Goal: Information Seeking & Learning: Learn about a topic

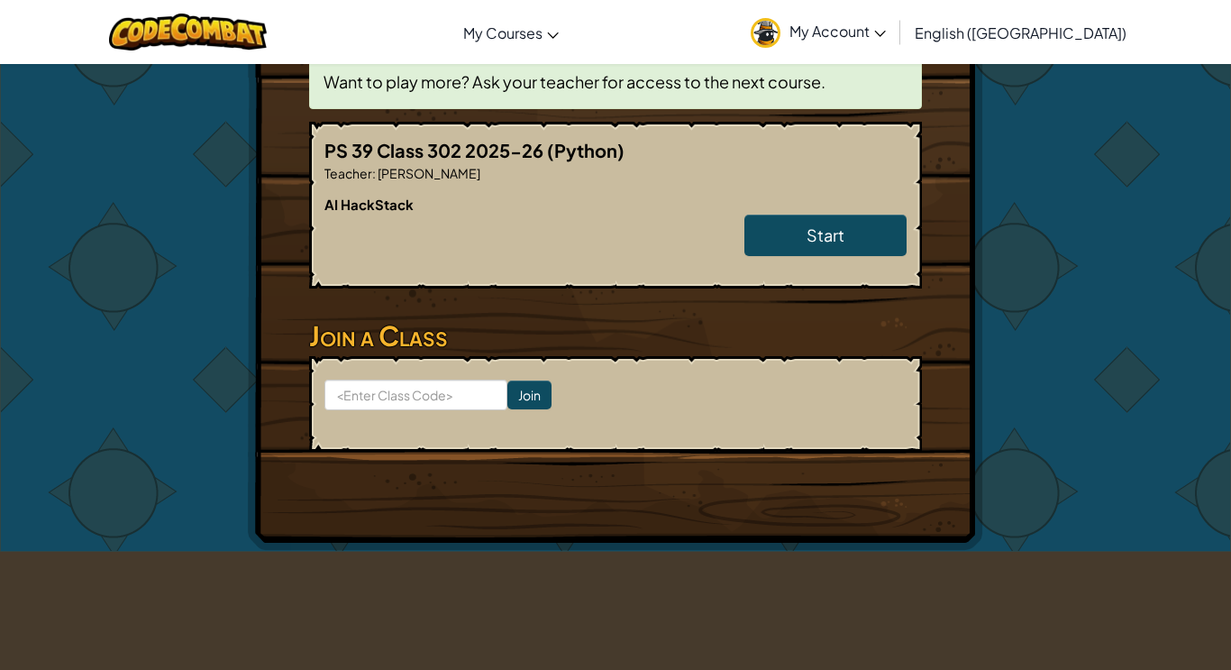
scroll to position [362, 0]
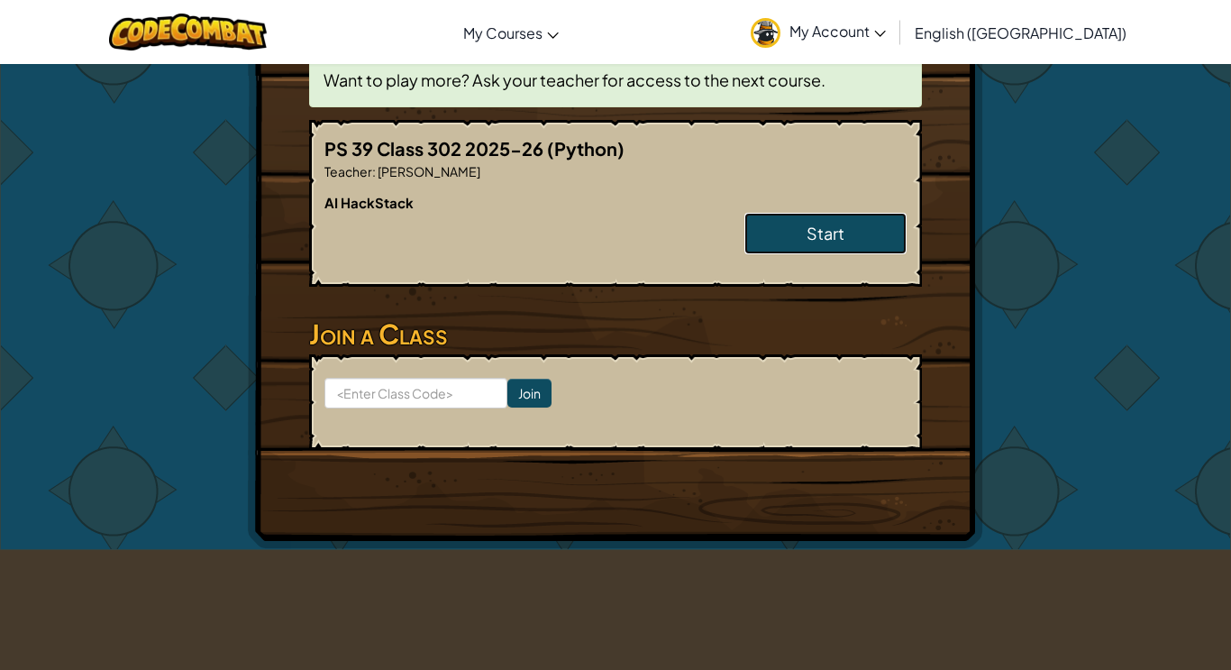
click at [834, 217] on link "Start" at bounding box center [825, 233] width 162 height 41
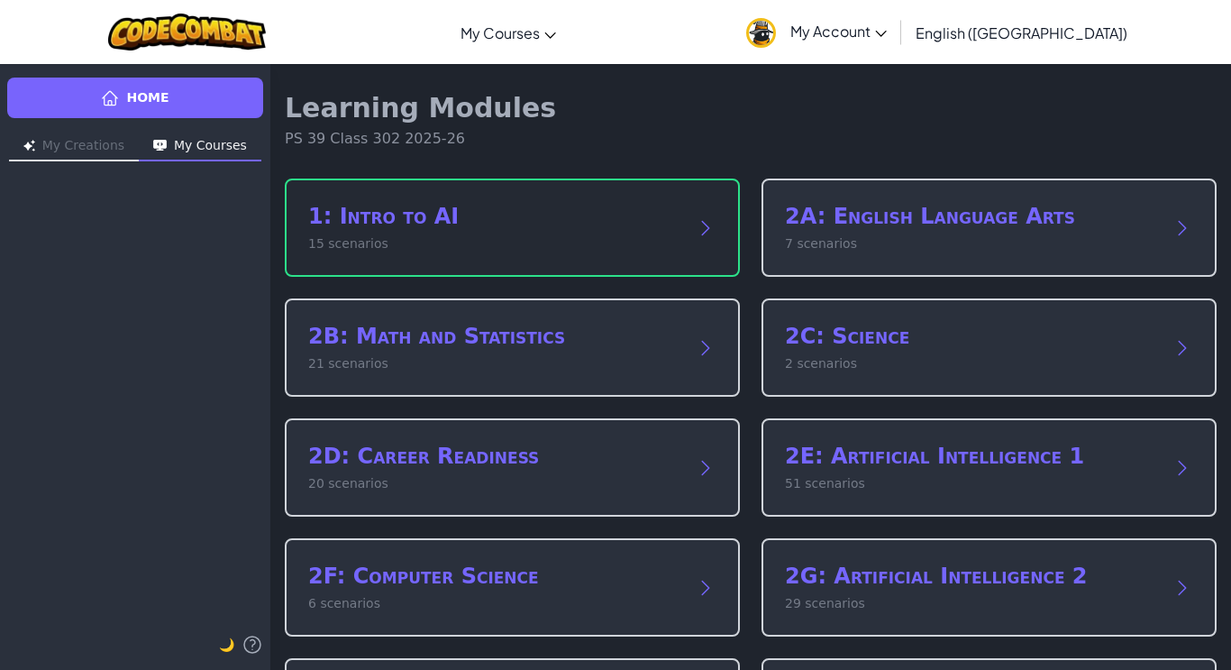
click at [564, 213] on h2 "1: Intro to AI" at bounding box center [494, 216] width 372 height 29
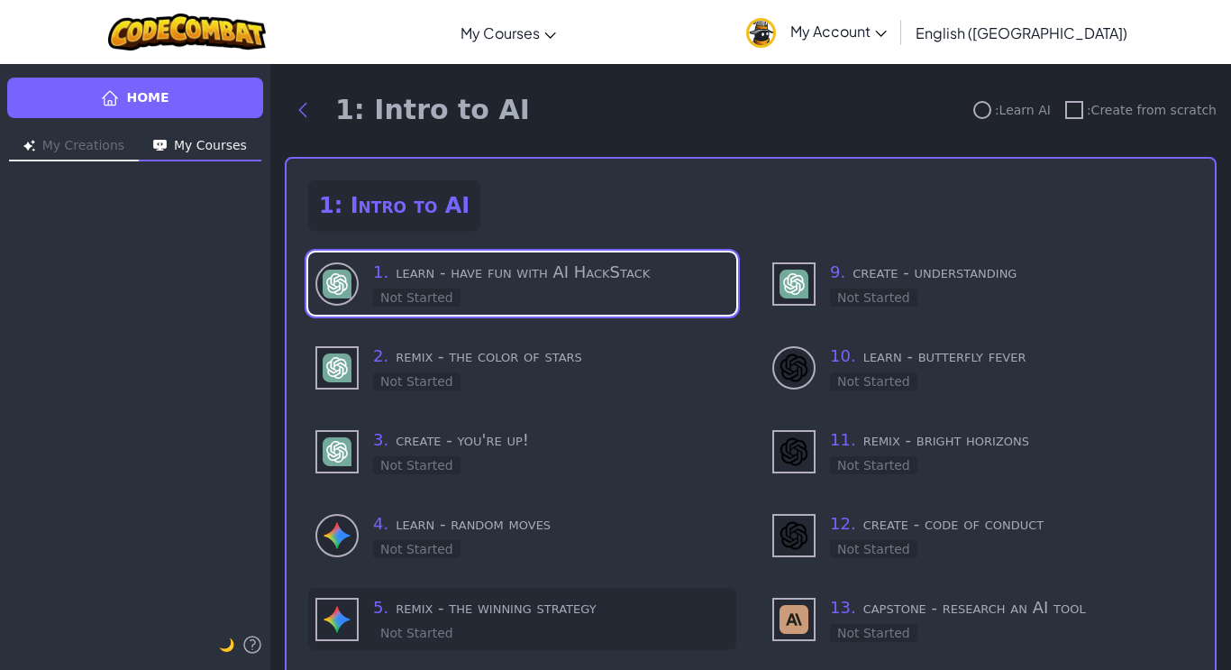
scroll to position [5, 0]
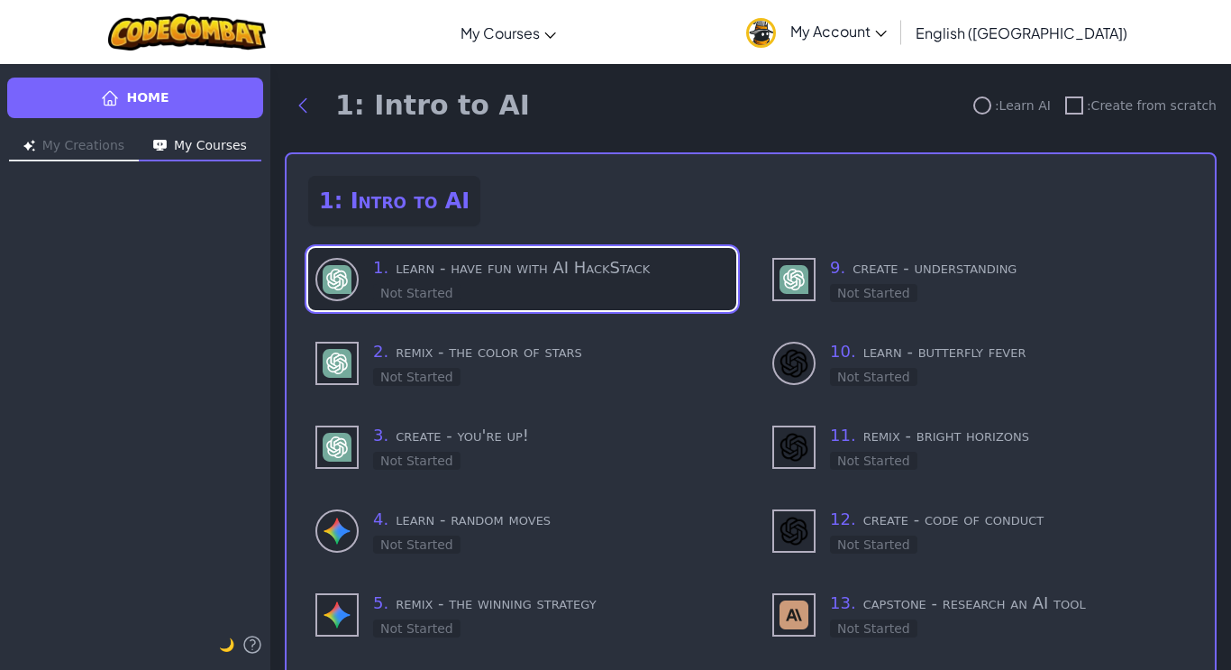
click at [493, 277] on h3 "1 . learn - have fun with AI HackStack" at bounding box center [551, 267] width 356 height 25
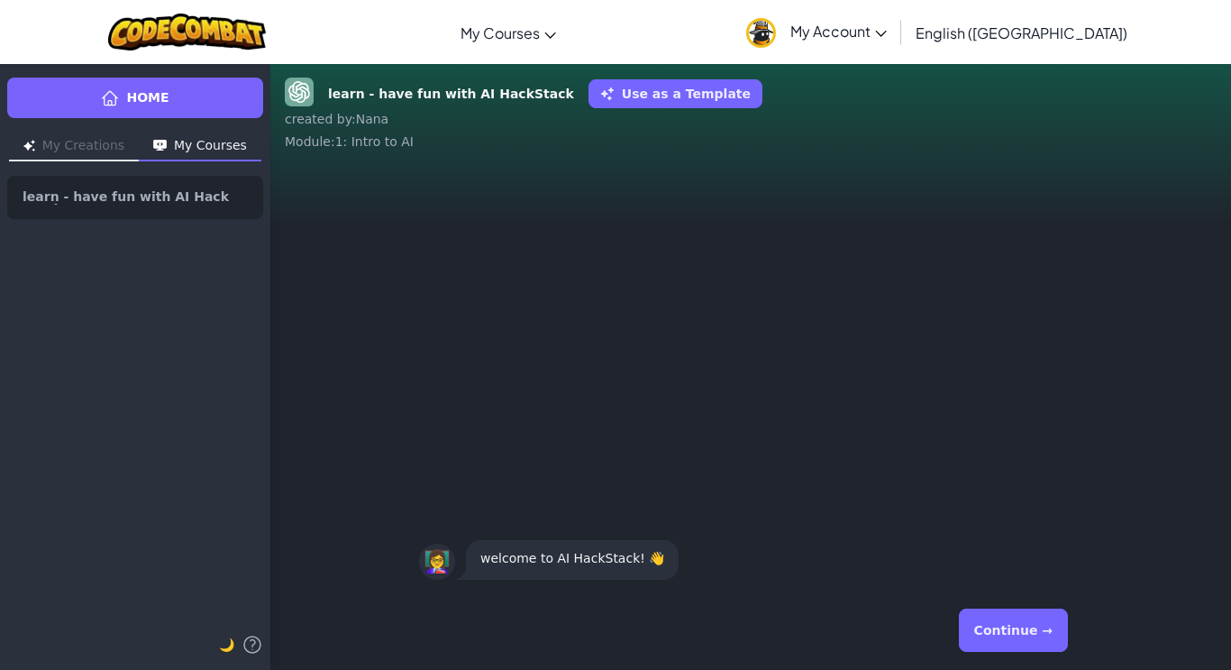
click at [1013, 625] on button "Continue →" at bounding box center [1013, 629] width 109 height 43
click at [1045, 632] on button "Continue →" at bounding box center [1013, 629] width 109 height 43
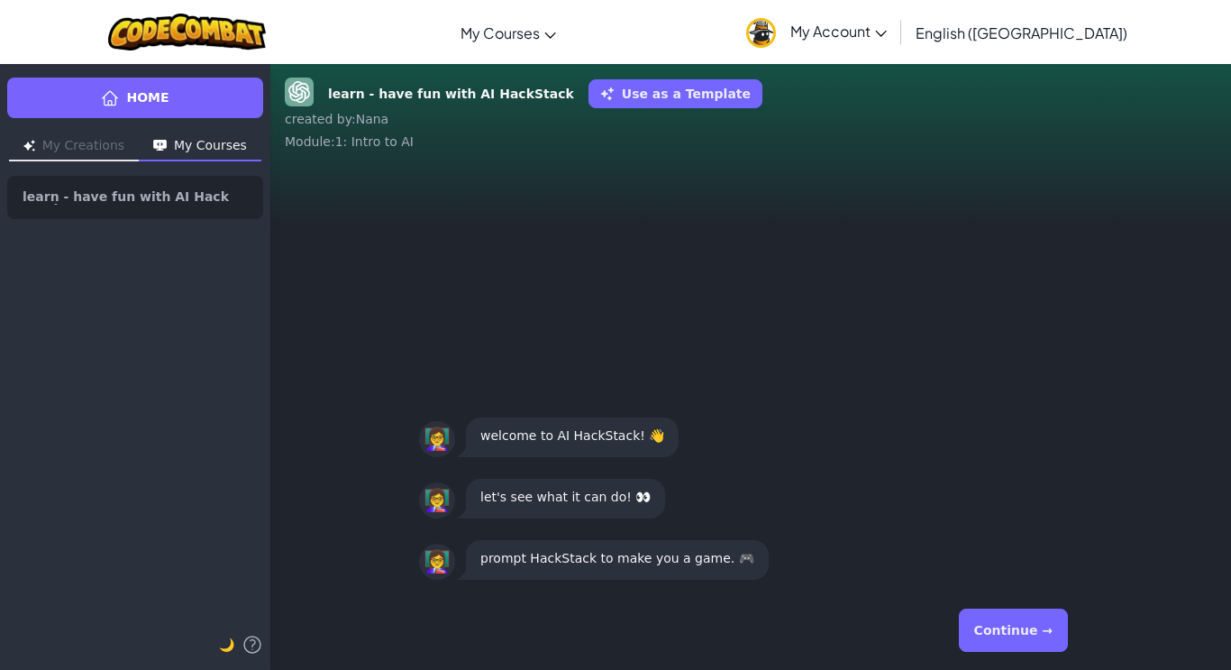
click at [1020, 633] on button "Continue →" at bounding box center [1013, 629] width 109 height 43
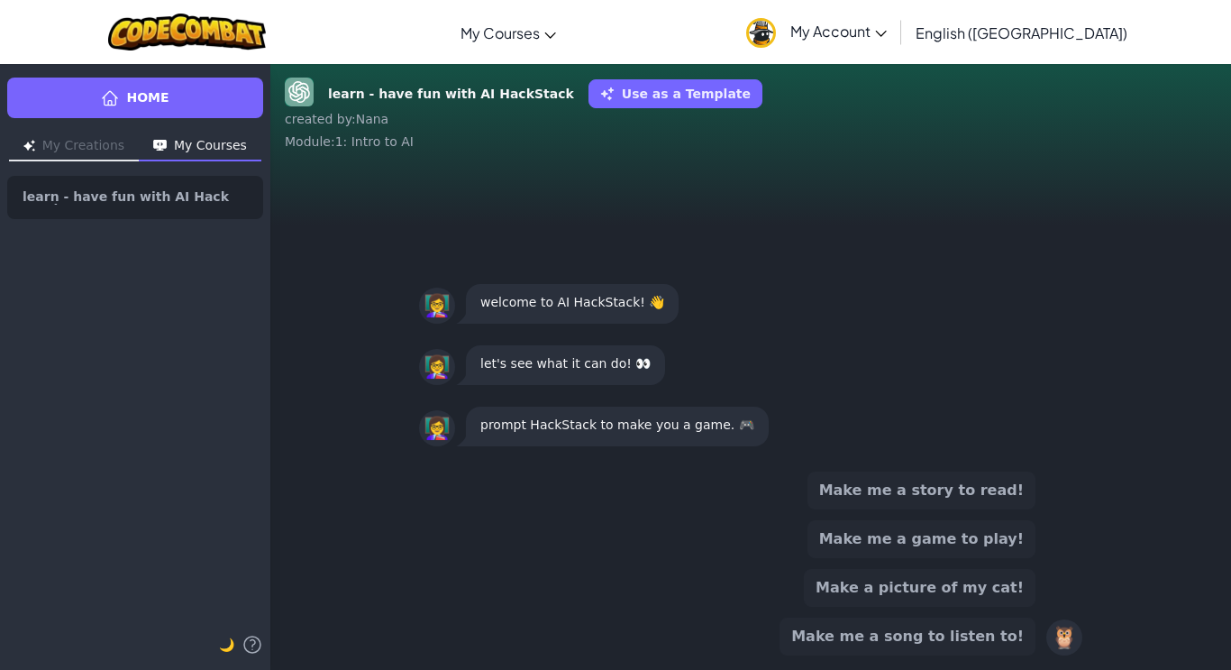
click at [979, 536] on button "Make me a game to play!" at bounding box center [921, 539] width 228 height 38
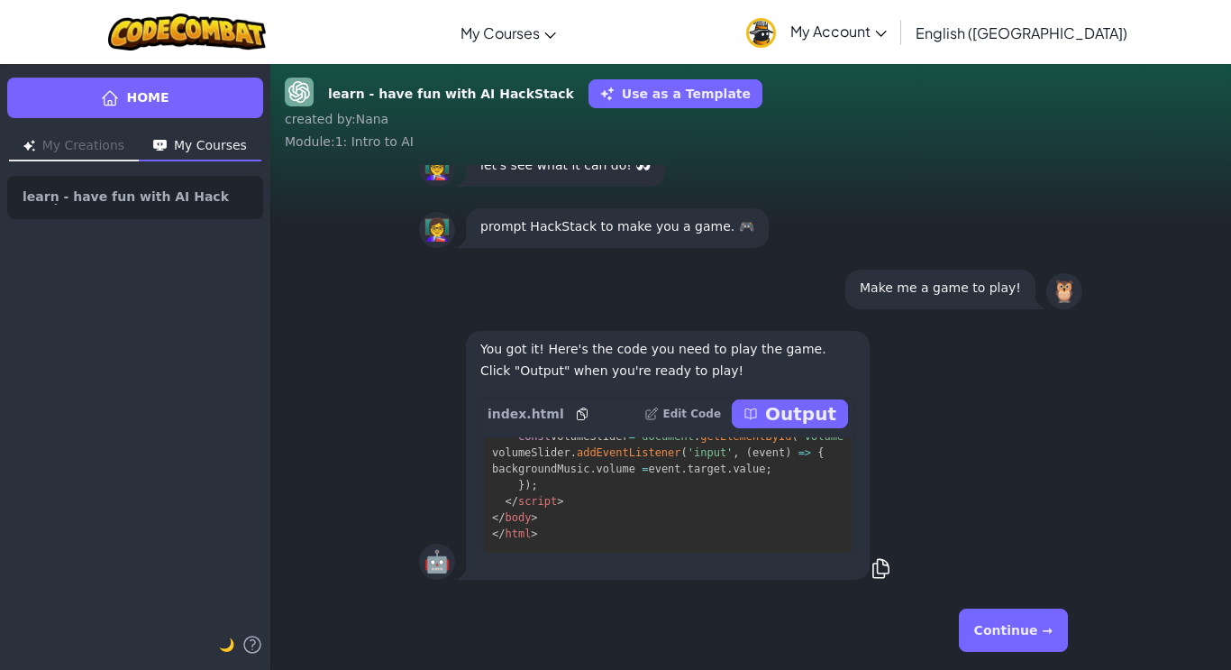
scroll to position [8860, 5]
click at [816, 410] on p "Output" at bounding box center [800, 413] width 71 height 25
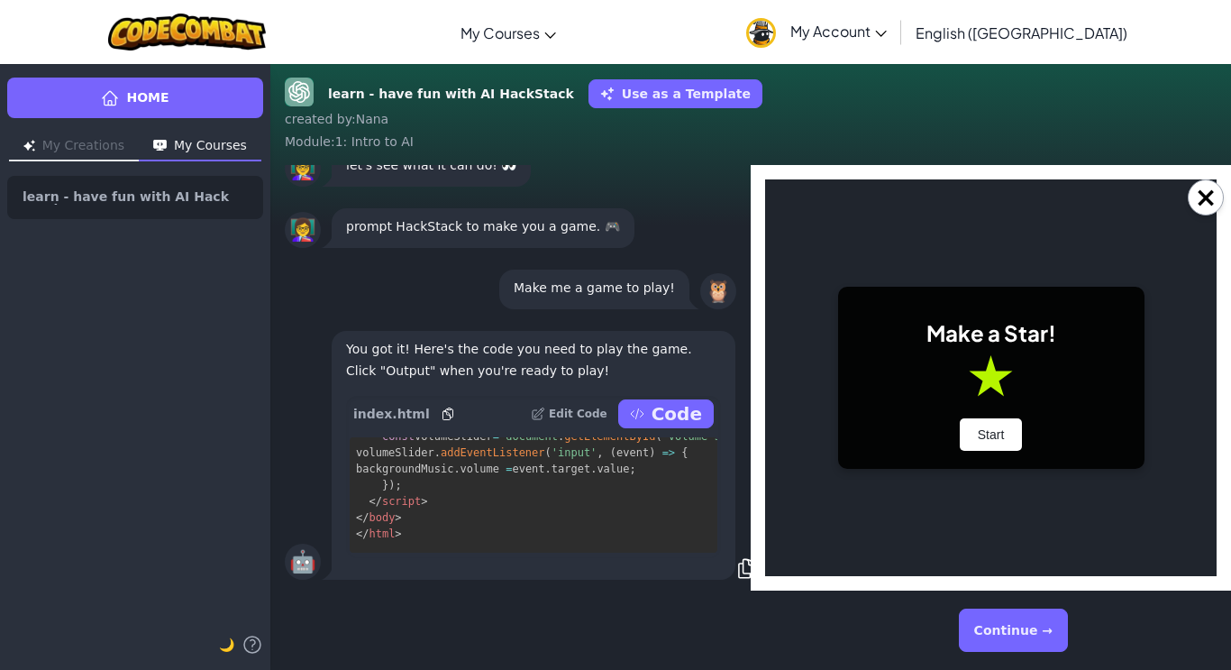
scroll to position [0, 0]
click at [998, 440] on button "Start" at bounding box center [991, 434] width 63 height 32
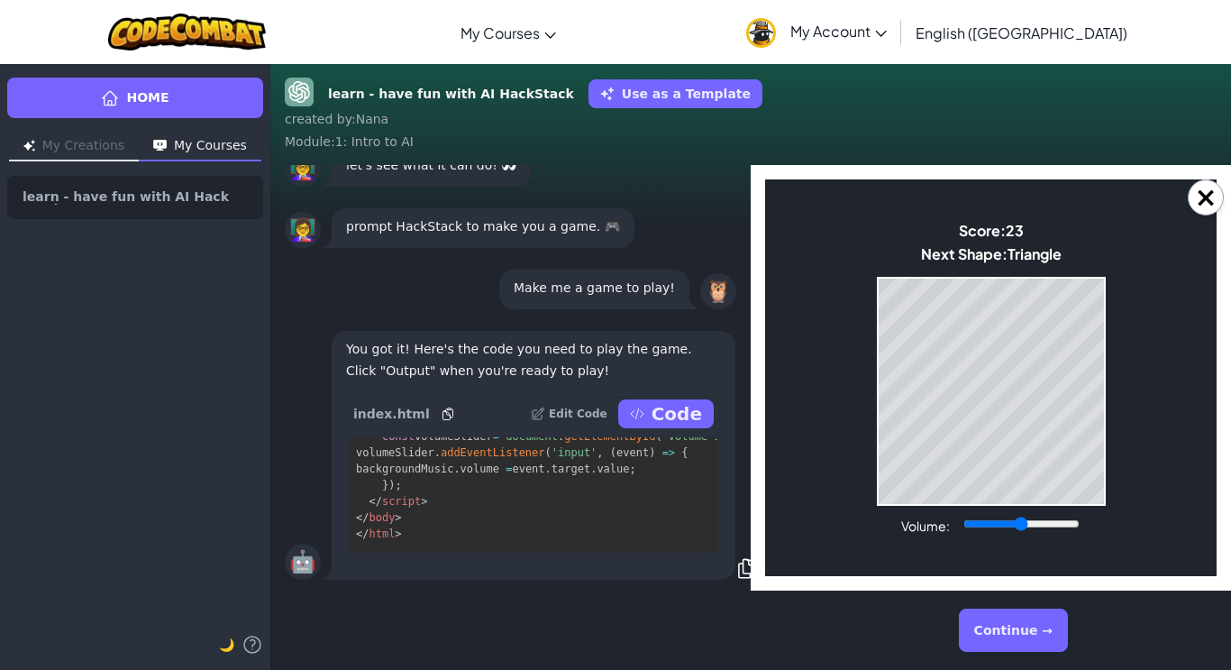
click at [1117, 494] on body "Make a Star! Start Score: 23 Next Shape: Triangle Game Over Your stack reached …" at bounding box center [990, 377] width 451 height 396
click at [1025, 505] on div "Game Over Your stack reached the top! Restart" at bounding box center [991, 391] width 229 height 229
click at [1025, 506] on body "Make a Star! Start Score: 65 Next Shape: Circle Game Over Your stack reached th…" at bounding box center [990, 377] width 451 height 396
click at [931, 515] on div "Volume:" at bounding box center [991, 525] width 180 height 20
click at [921, 510] on body "Make a Star! Start Score: 88 Next Shape: Square Game Over Your stack reached th…" at bounding box center [990, 377] width 451 height 396
